Goal: Task Accomplishment & Management: Complete application form

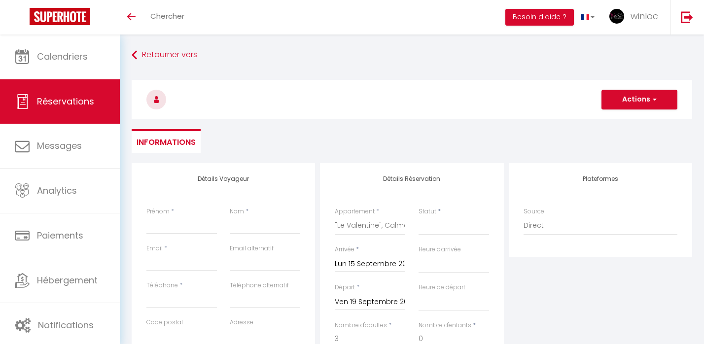
select select
select select "76252"
select select
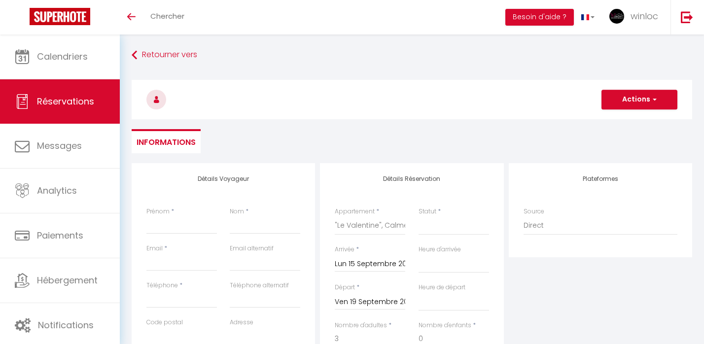
select select
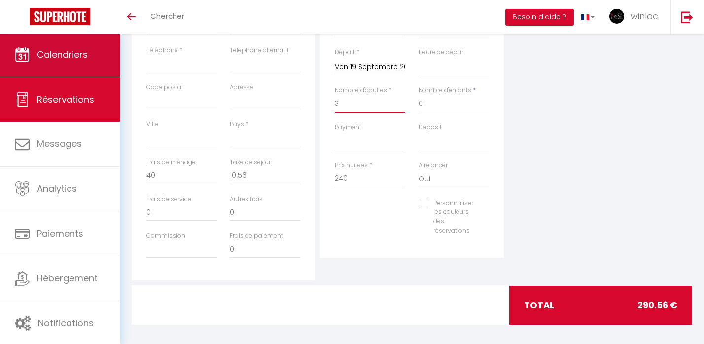
click at [44, 55] on span "Calendriers" at bounding box center [62, 54] width 51 height 12
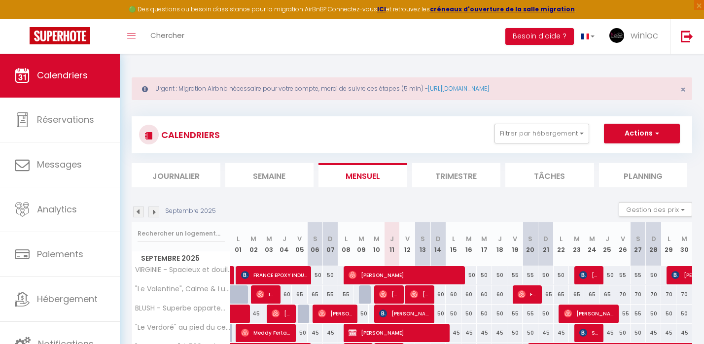
click at [154, 211] on img at bounding box center [153, 212] width 11 height 11
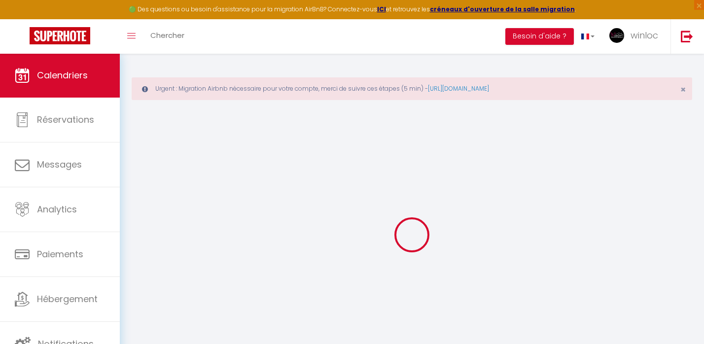
select select
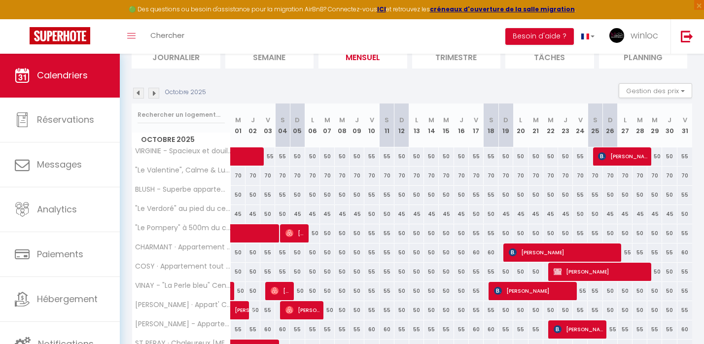
scroll to position [127, 0]
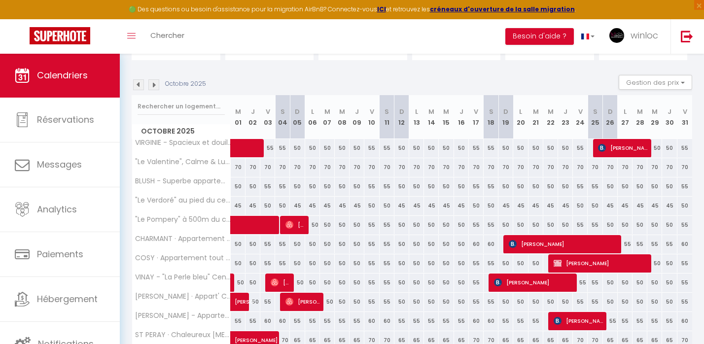
click at [587, 267] on span "[PERSON_NAME]" at bounding box center [601, 263] width 94 height 19
select select "OK"
select select "KO"
select select "0"
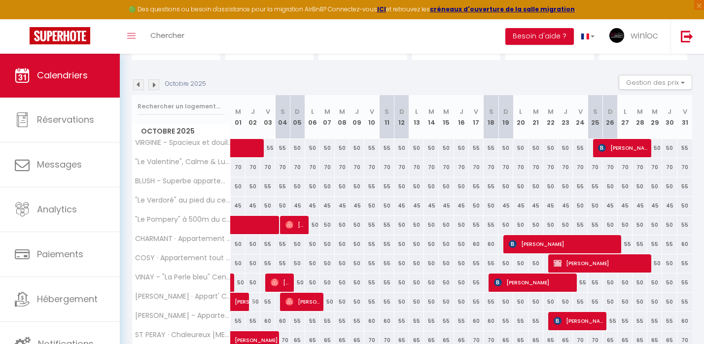
select select "1"
select select
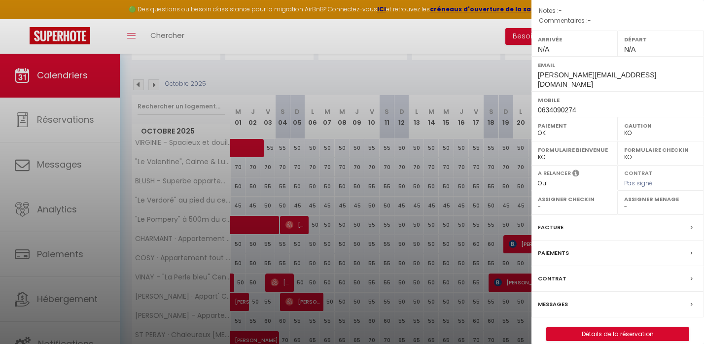
scroll to position [122, 0]
click at [602, 328] on link "Détails de la réservation" at bounding box center [618, 334] width 142 height 13
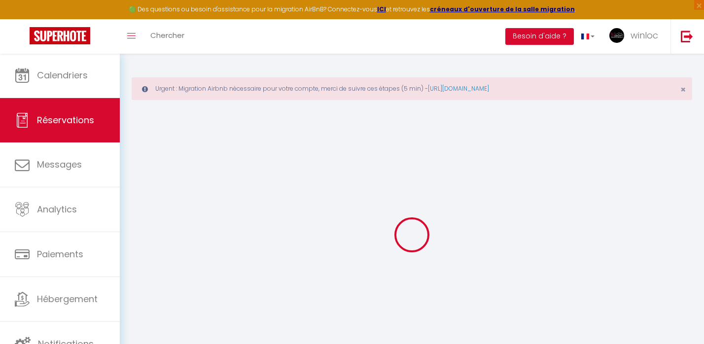
type input "[PERSON_NAME]"
type input "LANDIER"
type input "[PERSON_NAME][EMAIL_ADDRESS][DOMAIN_NAME]"
type input "0634090274"
type input "60440"
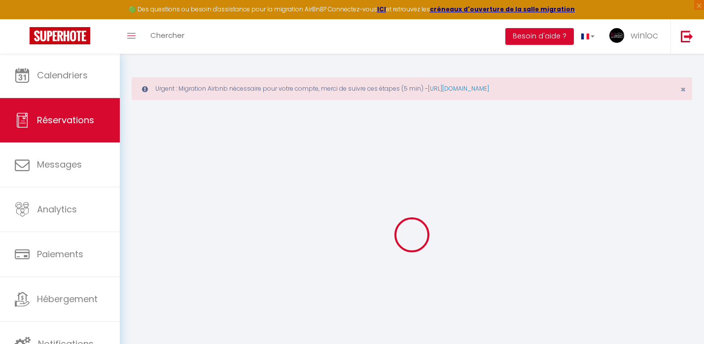
type input "[STREET_ADDRESS]"
type input "PEROY LES GOMBRIES"
select select "FR"
select select "23217"
select select "1"
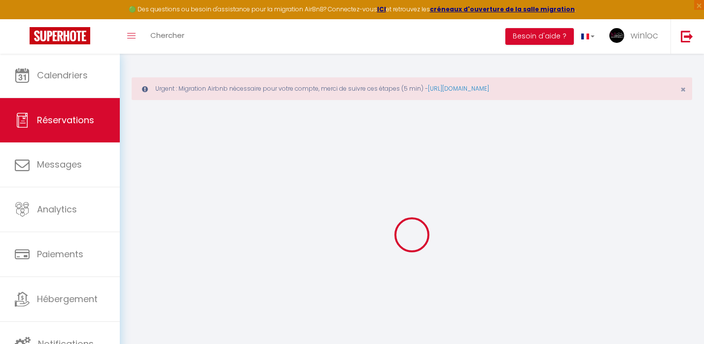
type input "Mer 22 Octobre 2025"
select select
type input "Mer 29 Octobre 2025"
select select
type input "2"
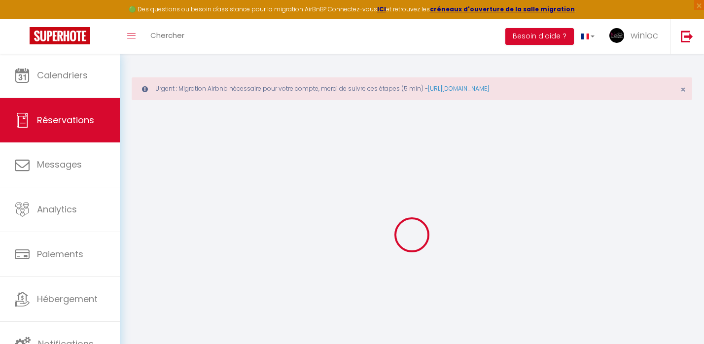
type input "2"
select select "12"
select select
type input "360"
checkbox input "false"
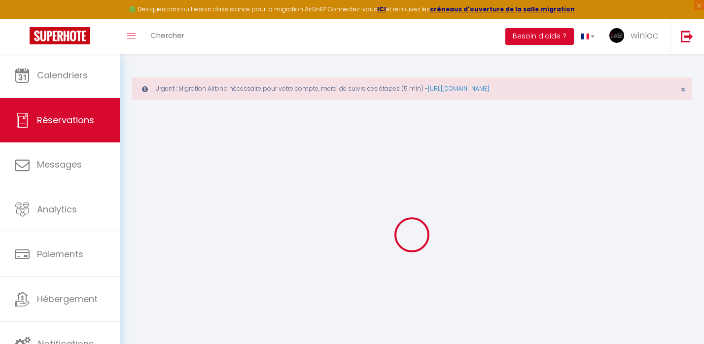
type input "0"
select select
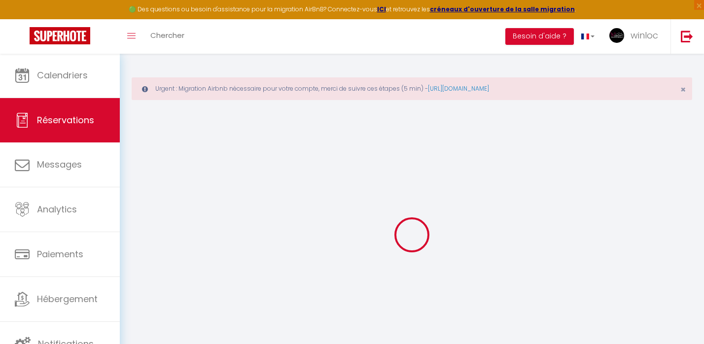
select select
select select "14"
checkbox input "false"
select select
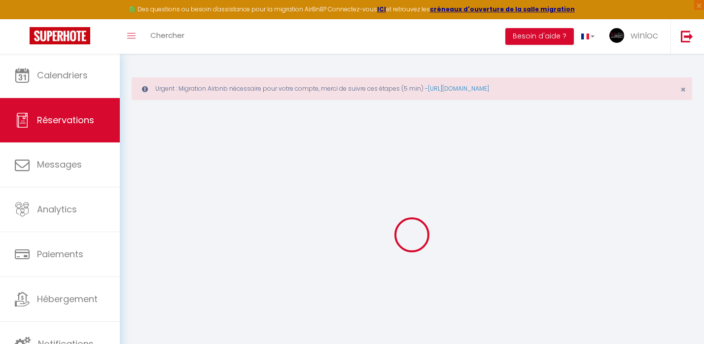
checkbox input "false"
select select
checkbox input "false"
select select
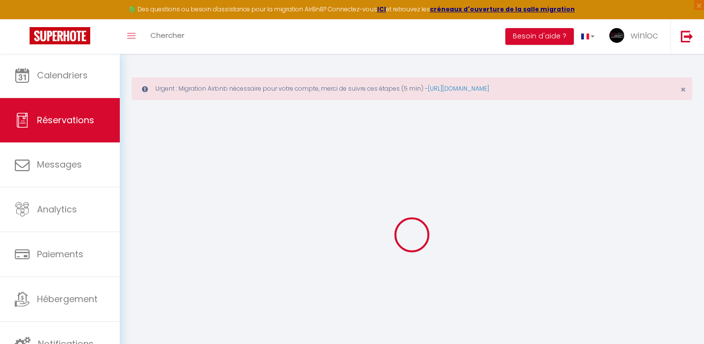
select select
checkbox input "false"
type input "22.02"
type input "7.98"
select select
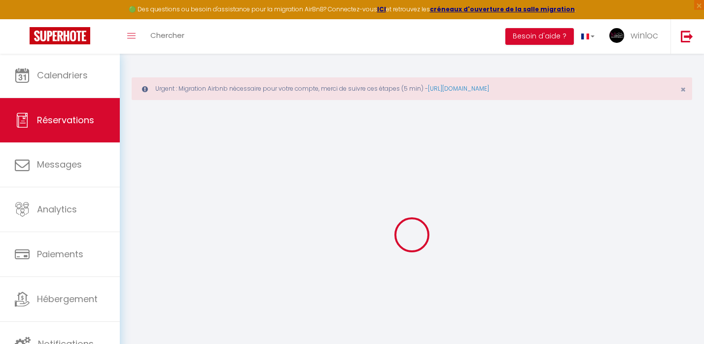
select select
checkbox input "false"
select select
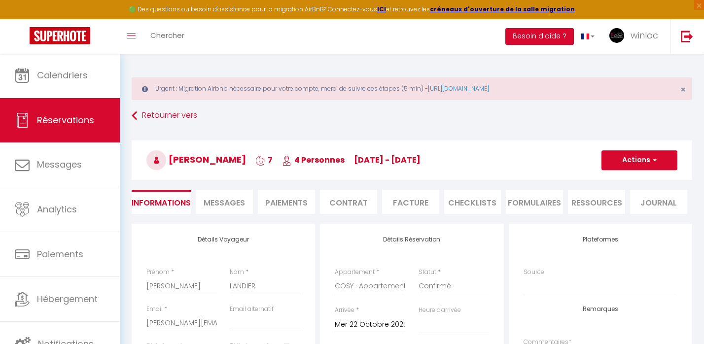
click at [285, 205] on li "Paiements" at bounding box center [286, 202] width 57 height 24
select select
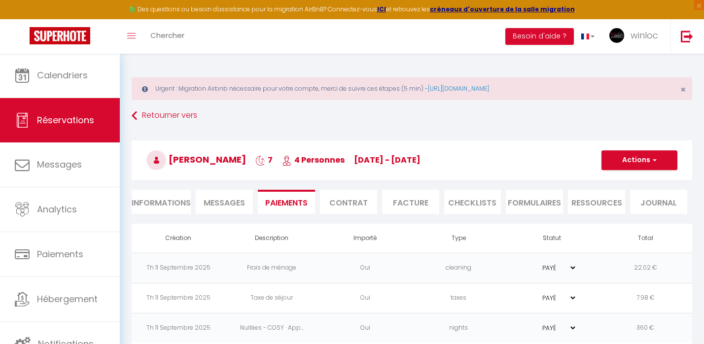
click at [630, 155] on button "Actions" at bounding box center [640, 160] width 76 height 20
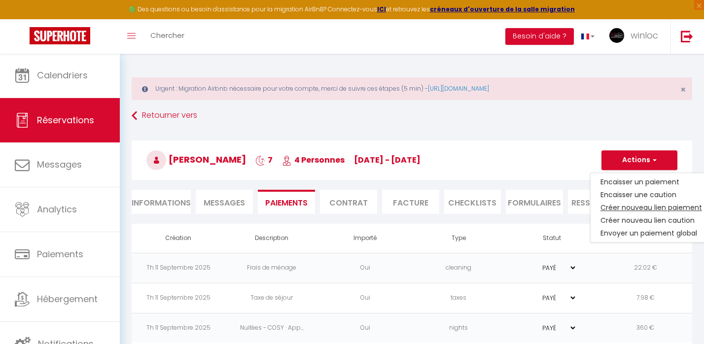
click at [609, 210] on link "Créer nouveau lien paiement" at bounding box center [651, 207] width 121 height 13
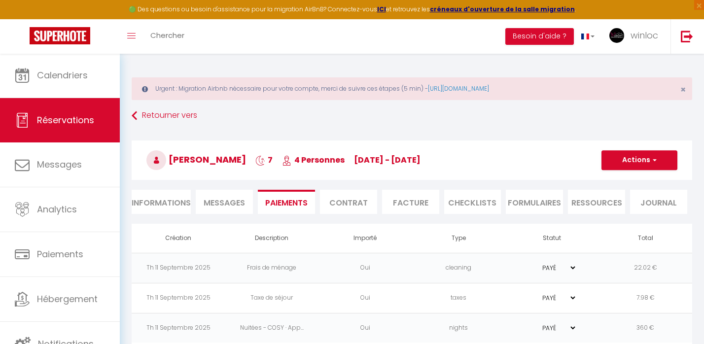
select select "nights"
type input "[PERSON_NAME][EMAIL_ADDRESS][DOMAIN_NAME]"
select select "4585"
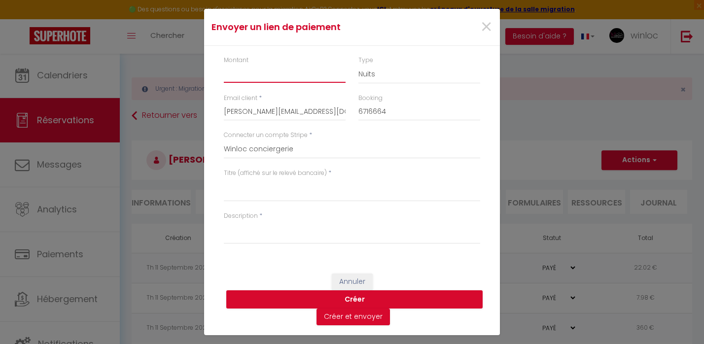
click at [252, 77] on input "Montant" at bounding box center [285, 74] width 122 height 18
type input "70"
select select "other"
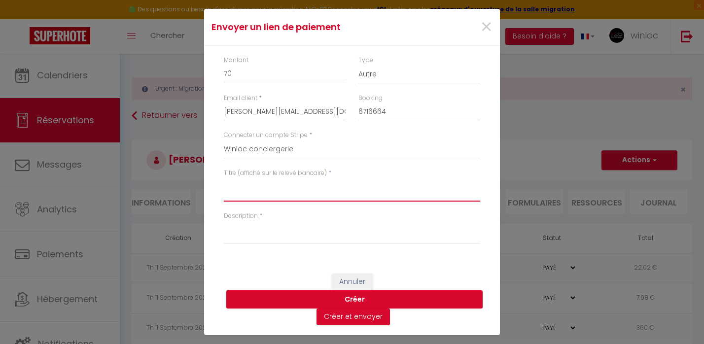
click at [236, 193] on textarea "Titre (affiché sur le relevé bancaire)" at bounding box center [352, 190] width 256 height 24
click at [282, 186] on textarea "Acompte réservation [PERSON_NAME]" at bounding box center [352, 190] width 256 height 24
type textarea "Acompte réservation [PERSON_NAME]"
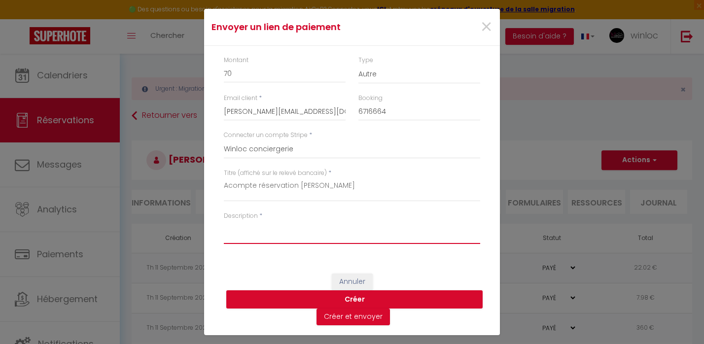
click at [281, 237] on textarea "Description" at bounding box center [352, 232] width 256 height 24
paste textarea "Acompte réservation [PERSON_NAME]"
type textarea "Acompte réservation [PERSON_NAME]"
click at [334, 299] on button "Créer" at bounding box center [354, 300] width 256 height 19
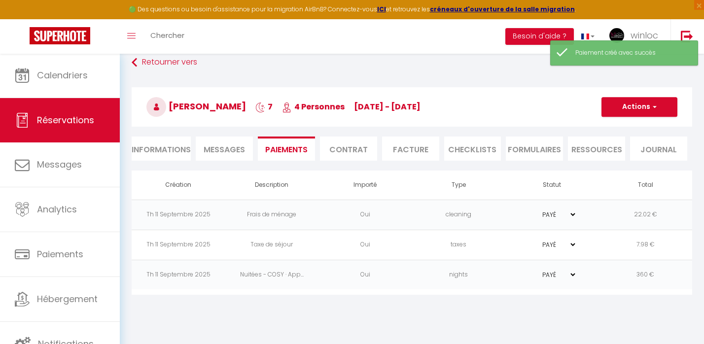
scroll to position [53, 0]
select select "0"
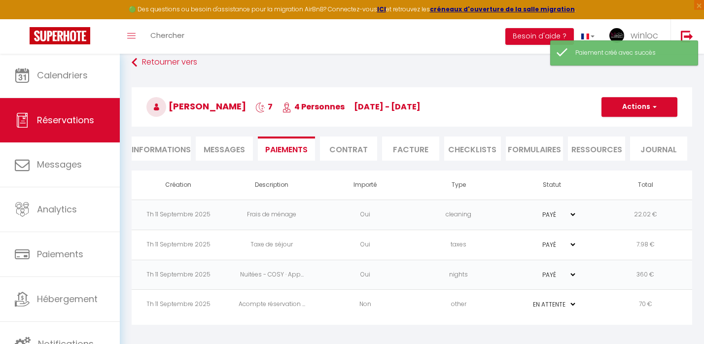
click at [428, 311] on td "other" at bounding box center [459, 305] width 94 height 30
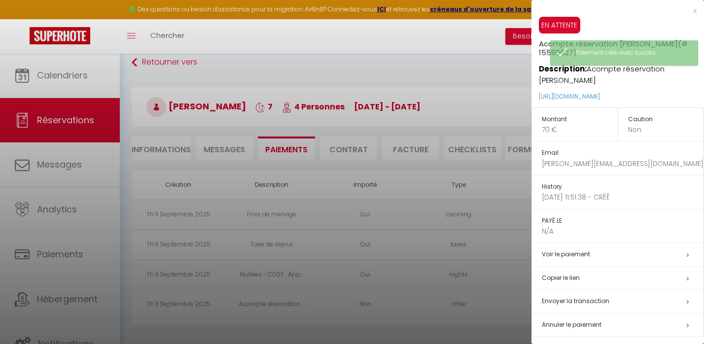
click at [584, 273] on h5 "Copier le lien" at bounding box center [623, 278] width 162 height 11
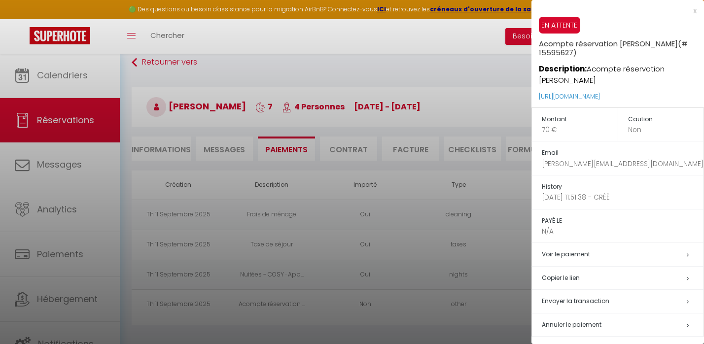
click at [363, 145] on div at bounding box center [352, 172] width 704 height 344
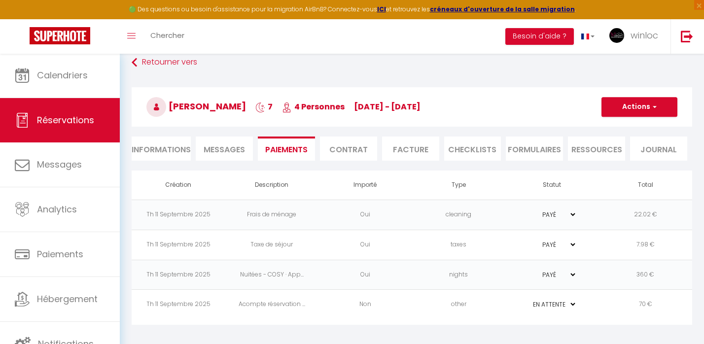
click at [349, 151] on li "Contrat" at bounding box center [348, 149] width 57 height 24
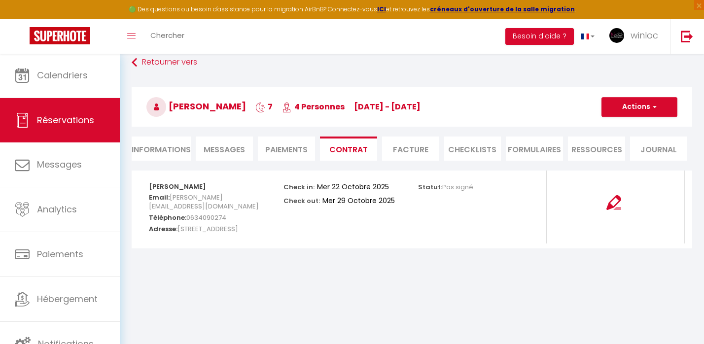
click at [638, 101] on button "Actions" at bounding box center [640, 107] width 76 height 20
click at [621, 155] on link "Copier le lien" at bounding box center [632, 154] width 83 height 13
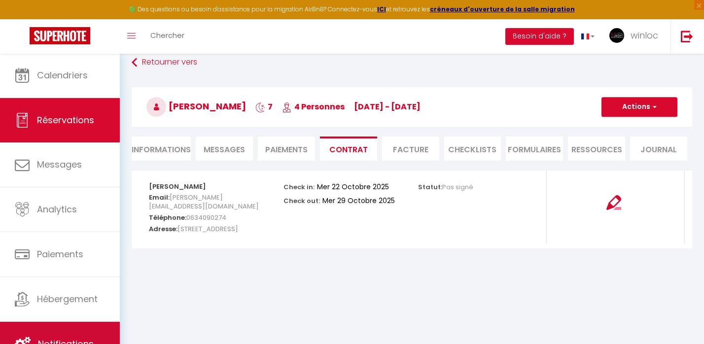
click at [48, 335] on link "Notifications" at bounding box center [60, 344] width 120 height 44
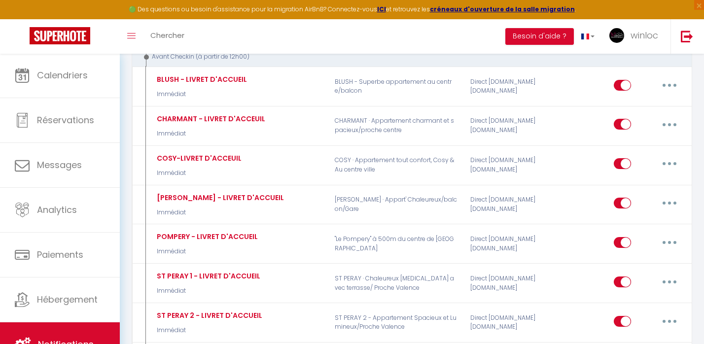
scroll to position [919, 0]
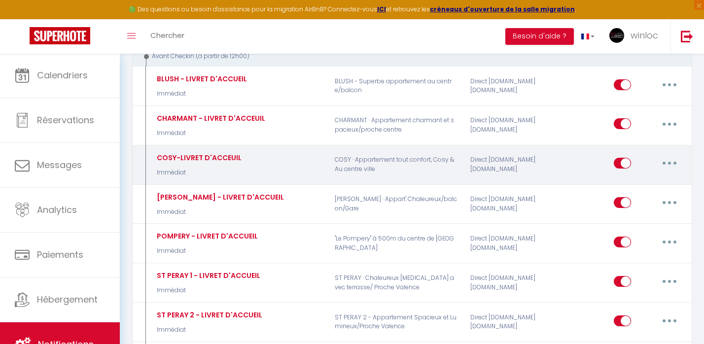
click at [671, 155] on button "button" at bounding box center [670, 163] width 28 height 16
click at [631, 178] on link "Editer" at bounding box center [644, 186] width 73 height 17
type input "COSY-LIVRET D'ACCEUIL"
select select "Immédiat"
select select
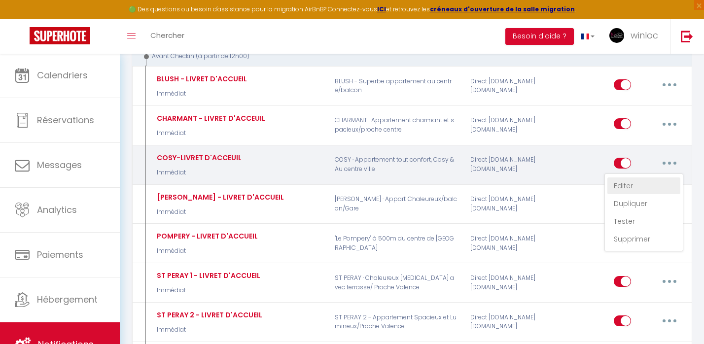
checkbox input "true"
checkbox input "false"
radio input "true"
type input "LIVRET D'ACCUEIL"
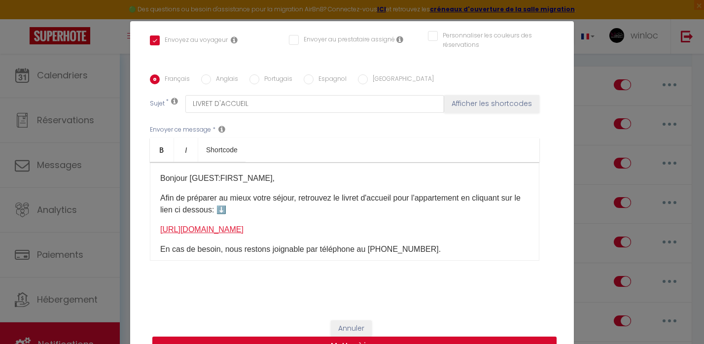
scroll to position [219, 0]
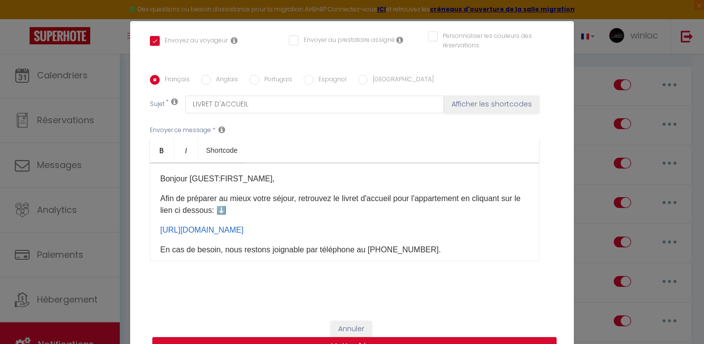
click at [187, 234] on link "[URL][DOMAIN_NAME]" at bounding box center [201, 230] width 83 height 8
drag, startPoint x: 157, startPoint y: 228, endPoint x: 545, endPoint y: 235, distance: 387.2
click at [544, 241] on div "Envoyer ce message * Bold Italic Shortcode Rich text editor Bonjour [GUEST:FIRS…" at bounding box center [352, 193] width 404 height 160
copy p "[URL][DOMAIN_NAME] ​"
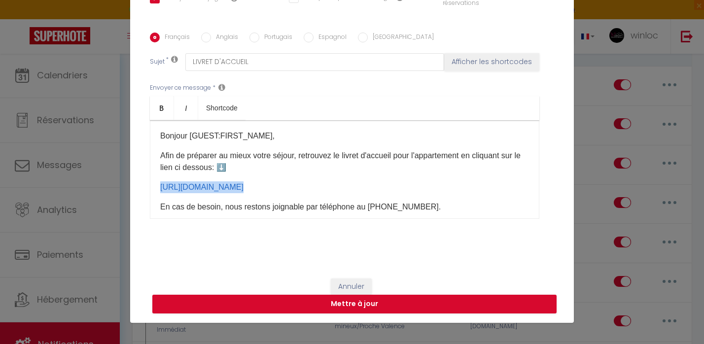
scroll to position [42, 0]
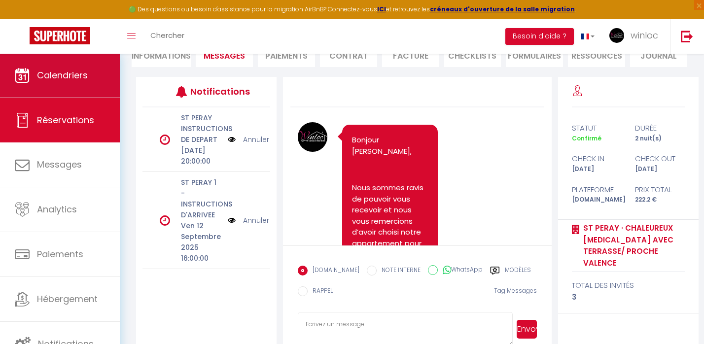
scroll to position [2250, 0]
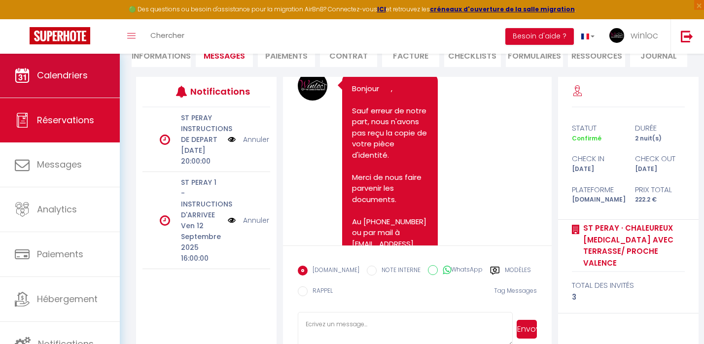
click at [79, 85] on link "Calendriers" at bounding box center [60, 75] width 120 height 44
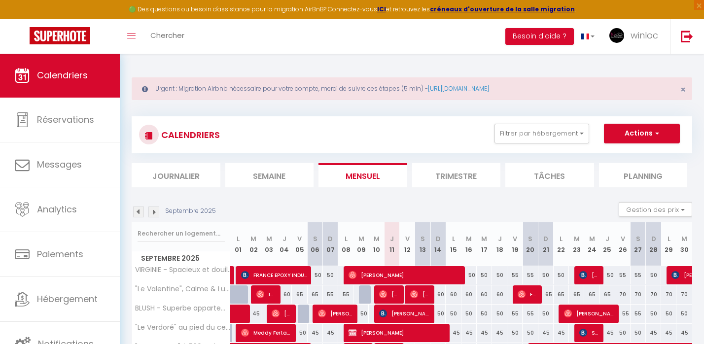
click at [154, 211] on img at bounding box center [153, 212] width 11 height 11
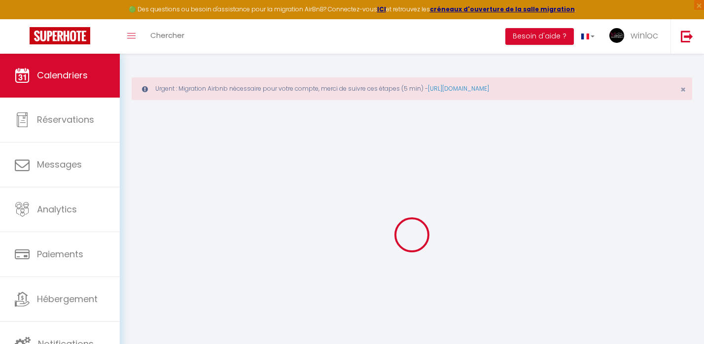
select select
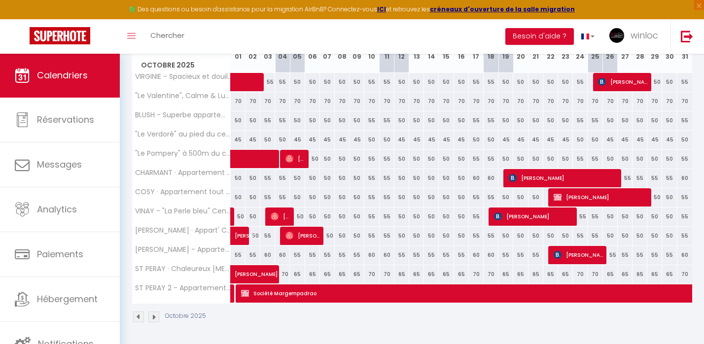
scroll to position [193, 0]
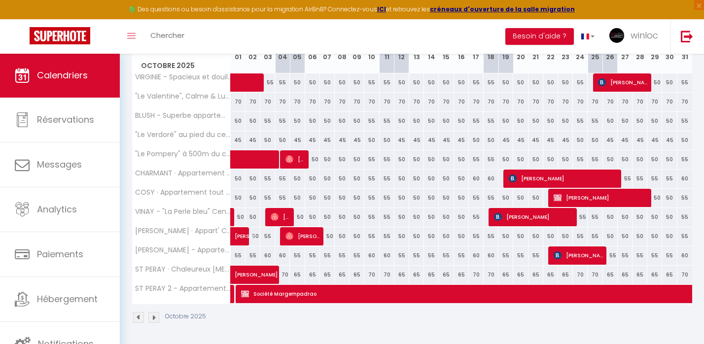
click at [583, 202] on span "[PERSON_NAME]" at bounding box center [601, 197] width 94 height 19
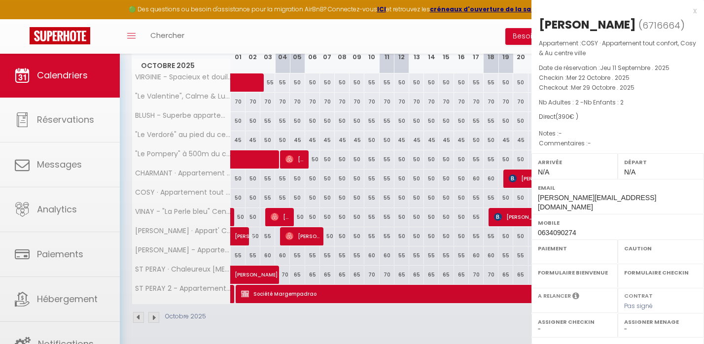
select select "OK"
select select "KO"
select select "0"
select select "1"
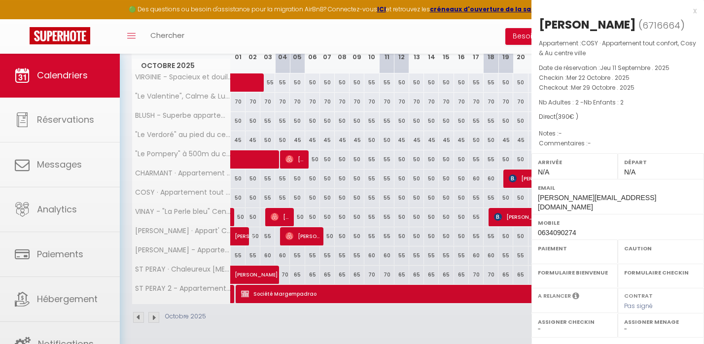
select select
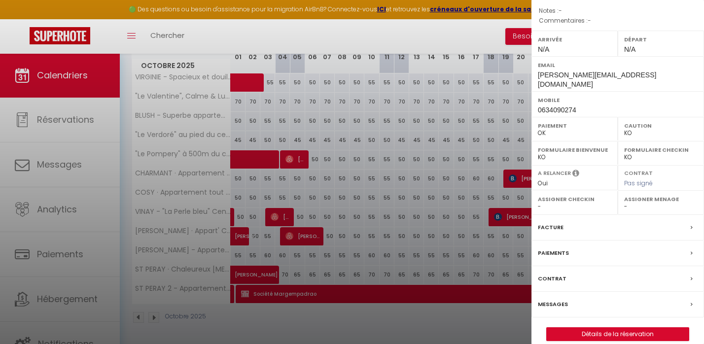
scroll to position [122, 0]
click at [589, 328] on link "Détails de la réservation" at bounding box center [618, 334] width 142 height 13
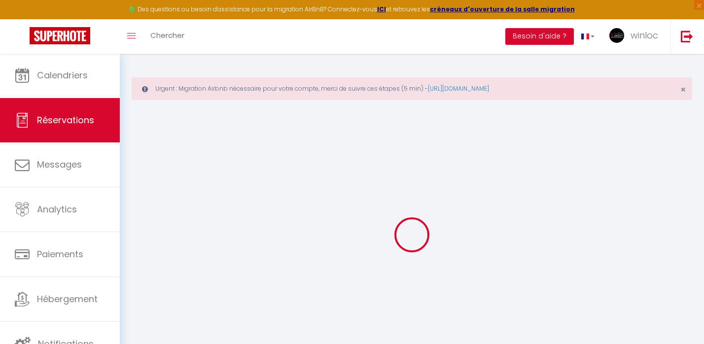
select select
select select "14"
checkbox input "false"
select select
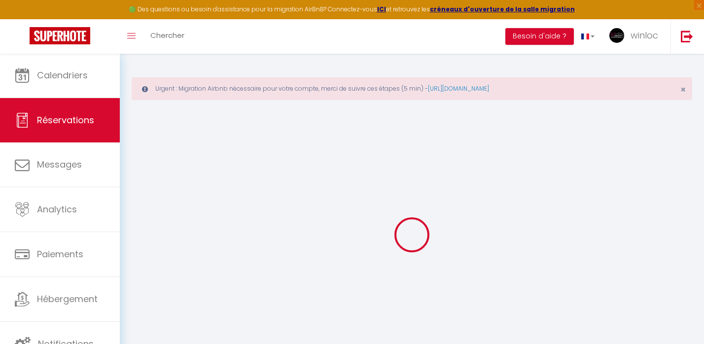
select select
checkbox input "false"
select select
checkbox input "false"
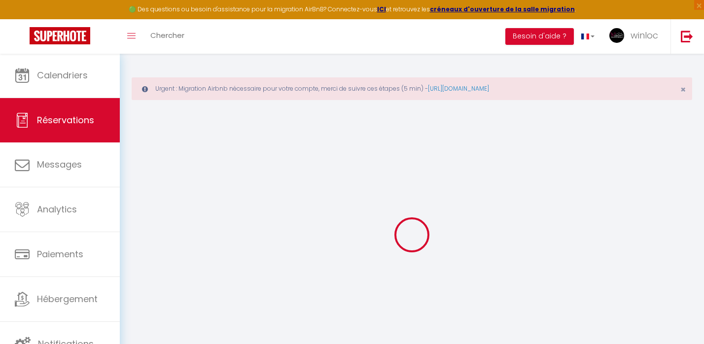
type input "22.02"
type input "7.98"
select select
checkbox input "false"
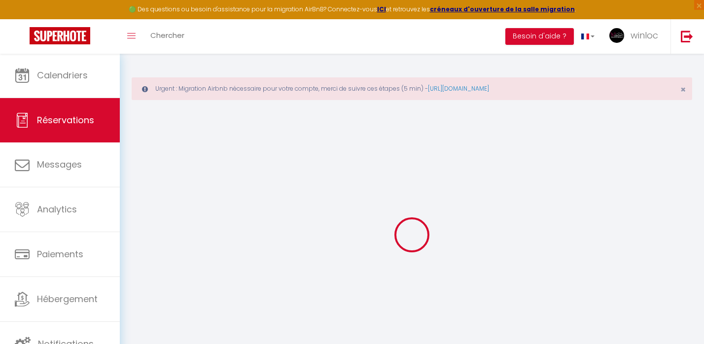
select select
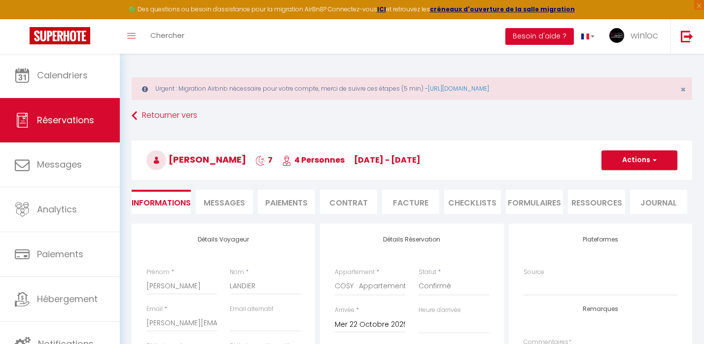
click at [214, 202] on span "Messages" at bounding box center [224, 202] width 41 height 11
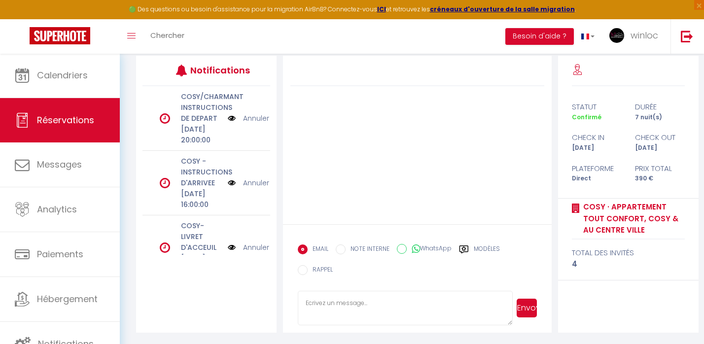
scroll to position [168, 0]
click at [478, 249] on label "Modèles" at bounding box center [487, 251] width 26 height 12
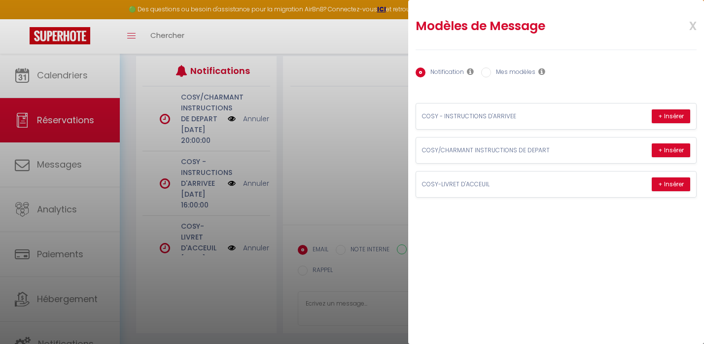
click at [485, 71] on input "Mes modèles" at bounding box center [486, 73] width 10 height 10
radio input "true"
radio input "false"
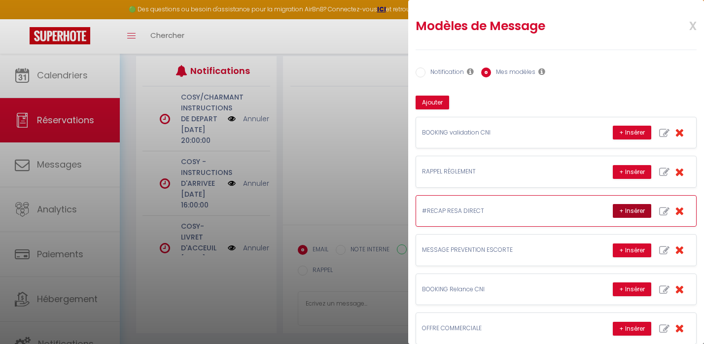
click at [627, 211] on button "+ Insérer" at bounding box center [632, 211] width 38 height 14
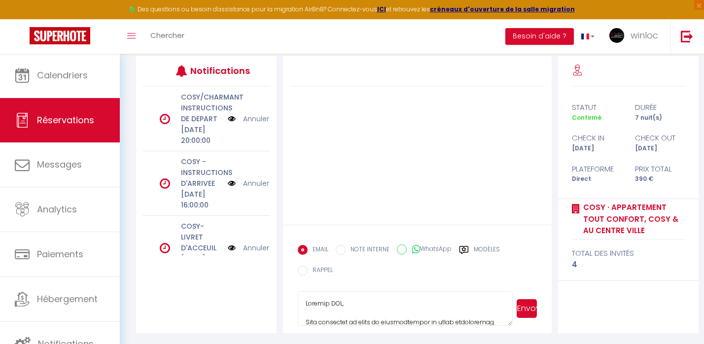
click at [334, 304] on textarea at bounding box center [405, 308] width 215 height 35
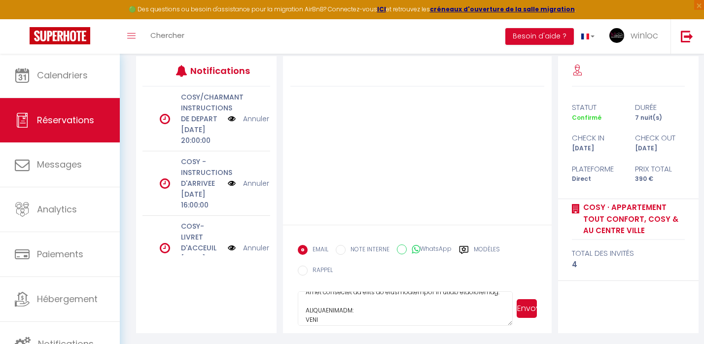
scroll to position [34, 0]
click at [314, 314] on textarea at bounding box center [405, 308] width 215 height 35
click at [314, 315] on textarea at bounding box center [405, 308] width 215 height 35
click at [314, 309] on textarea at bounding box center [405, 308] width 215 height 35
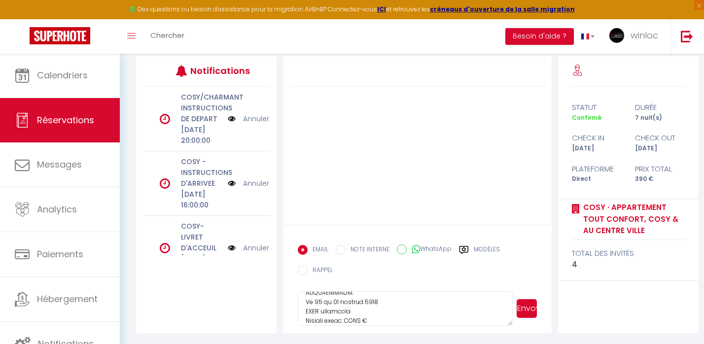
click at [314, 310] on textarea at bounding box center [405, 308] width 215 height 35
click at [370, 309] on textarea at bounding box center [405, 308] width 215 height 35
click at [355, 301] on textarea at bounding box center [405, 308] width 215 height 35
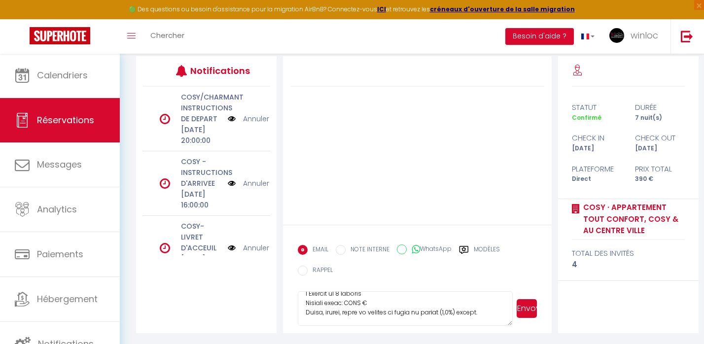
click at [355, 301] on textarea at bounding box center [405, 308] width 215 height 35
click at [348, 310] on textarea at bounding box center [405, 308] width 215 height 35
drag, startPoint x: 335, startPoint y: 317, endPoint x: 356, endPoint y: 317, distance: 20.2
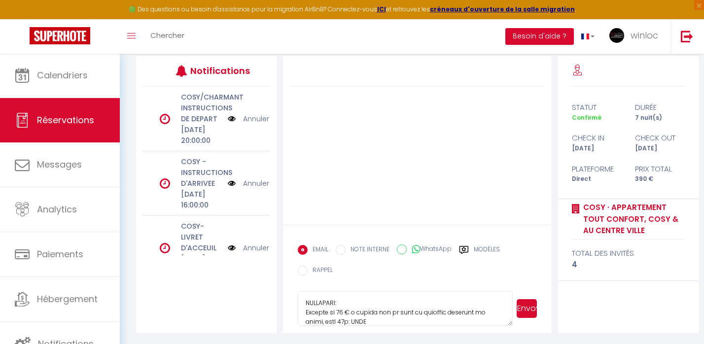
click at [356, 317] on textarea at bounding box center [405, 308] width 215 height 35
click at [344, 318] on textarea at bounding box center [405, 308] width 215 height 35
click at [340, 317] on textarea at bounding box center [405, 308] width 215 height 35
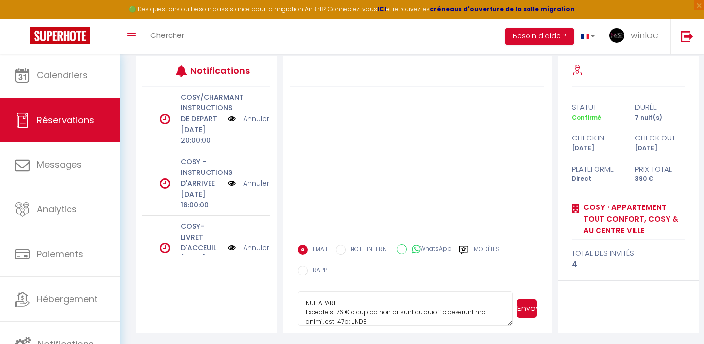
paste textarea "[URL][DOMAIN_NAME]"
click at [380, 303] on textarea at bounding box center [405, 308] width 215 height 35
click at [429, 301] on textarea at bounding box center [405, 308] width 215 height 35
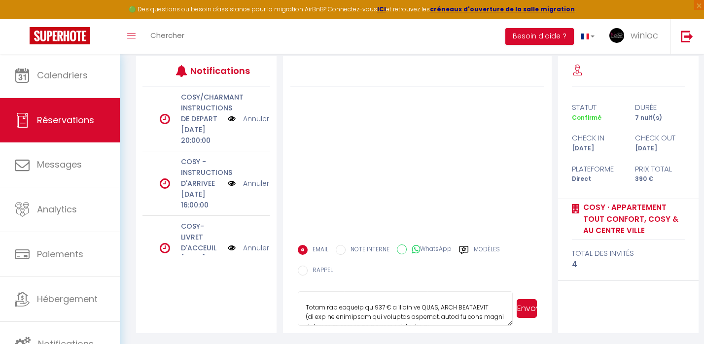
click at [429, 301] on textarea at bounding box center [405, 308] width 215 height 35
drag, startPoint x: 429, startPoint y: 301, endPoint x: 336, endPoint y: 312, distance: 93.3
click at [336, 312] on textarea at bounding box center [405, 308] width 215 height 35
drag, startPoint x: 336, startPoint y: 312, endPoint x: 308, endPoint y: 306, distance: 28.6
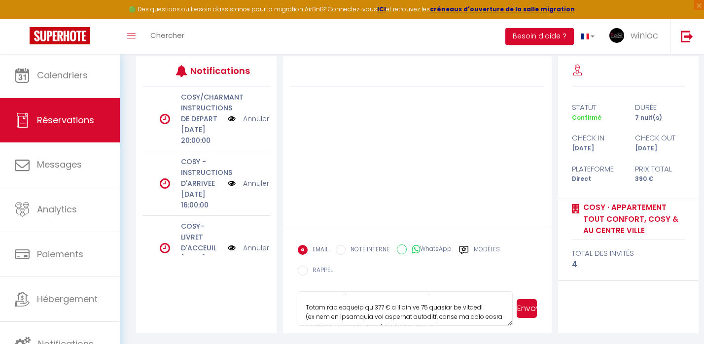
click at [308, 308] on textarea at bounding box center [405, 308] width 215 height 35
click at [308, 306] on textarea at bounding box center [405, 308] width 215 height 35
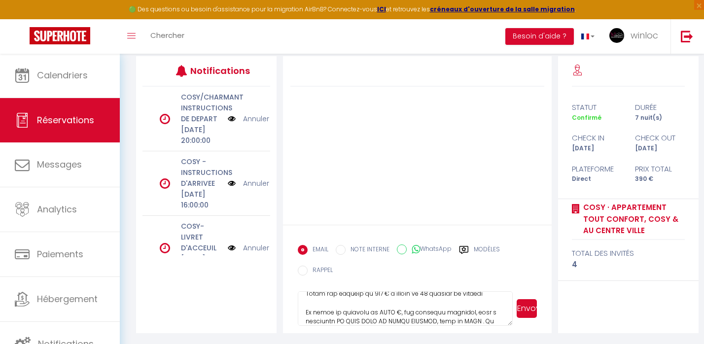
click at [386, 304] on textarea at bounding box center [405, 308] width 215 height 35
click at [386, 305] on textarea at bounding box center [405, 308] width 215 height 35
click at [456, 315] on textarea at bounding box center [405, 308] width 215 height 35
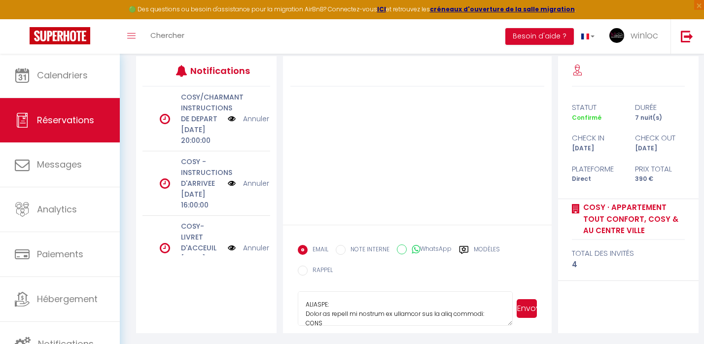
scroll to position [213, 0]
click at [313, 310] on textarea at bounding box center [405, 308] width 215 height 35
paste textarea "[URL][DOMAIN_NAME]"
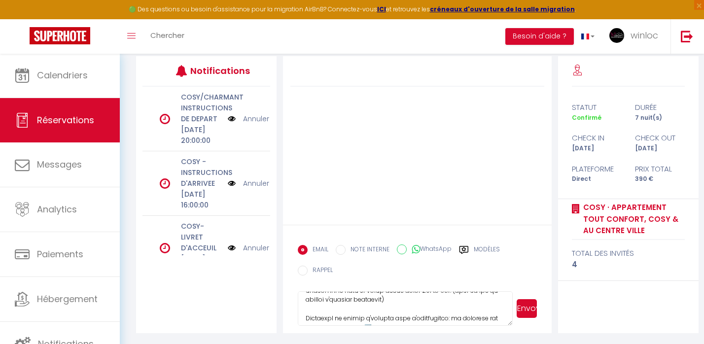
scroll to position [339, 0]
click at [312, 318] on textarea at bounding box center [405, 308] width 215 height 35
paste textarea "https://www.canva.com/design/DAFSe-qt_Ow/qHXrdACXs9qsJgRZBWOmKg/view?utm_conten…"
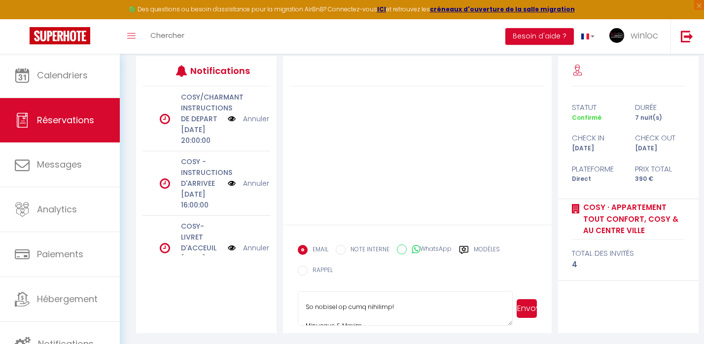
drag, startPoint x: 339, startPoint y: 303, endPoint x: 302, endPoint y: 301, distance: 36.5
click at [302, 304] on textarea at bounding box center [405, 308] width 215 height 35
click at [318, 302] on textarea at bounding box center [405, 308] width 215 height 35
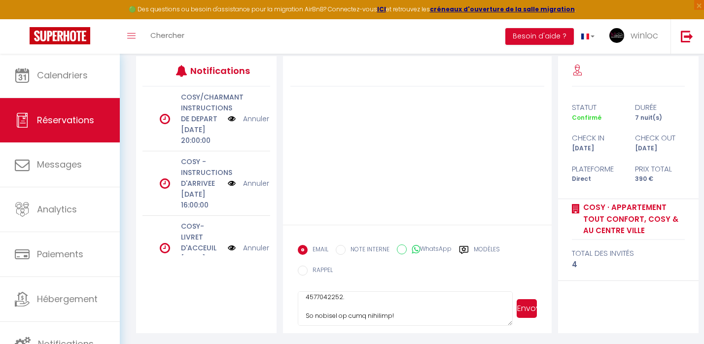
type textarea "Bonjour Arnaud, Vous trouverez ci joint le récapitulatif de votre réservation. …"
click at [521, 306] on button "Envoyer" at bounding box center [527, 308] width 20 height 19
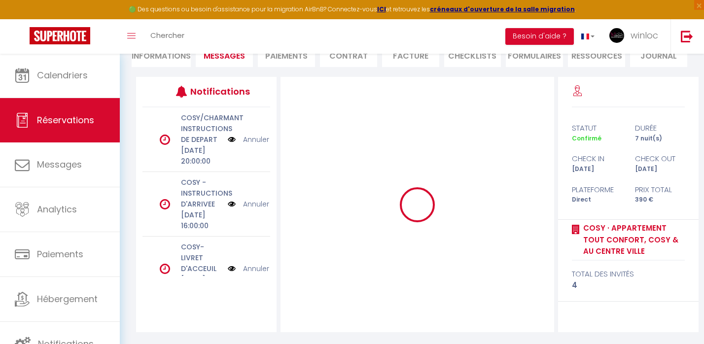
scroll to position [0, 0]
